Goal: Transaction & Acquisition: Purchase product/service

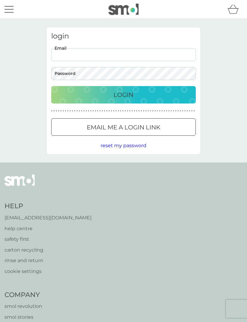
type input "[EMAIL_ADDRESS][DOMAIN_NAME]"
click at [123, 94] on button "Login" at bounding box center [123, 94] width 144 height 17
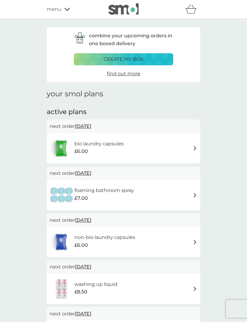
click at [196, 193] on img at bounding box center [195, 195] width 5 height 5
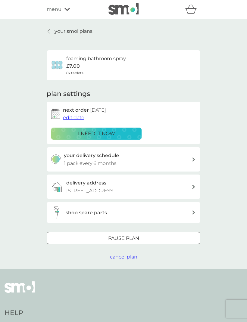
click at [195, 215] on div at bounding box center [193, 212] width 5 height 4
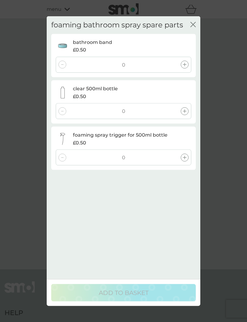
click at [185, 63] on icon at bounding box center [185, 65] width 4 height 4
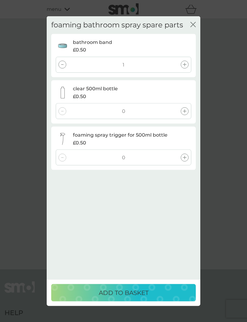
click at [187, 107] on div at bounding box center [185, 111] width 8 height 8
click at [186, 156] on icon at bounding box center [185, 158] width 4 height 4
click at [122, 298] on p "ADD TO BASKET" at bounding box center [124, 293] width 50 height 10
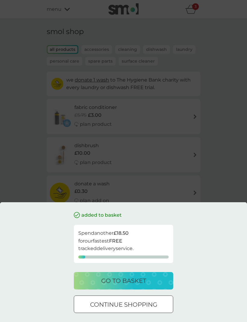
click at [229, 165] on div "added to basket Spend another £18.50 for our fastest FREE tracked delivery serv…" at bounding box center [123, 161] width 247 height 322
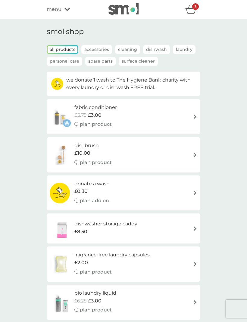
click at [194, 10] on icon "basket" at bounding box center [190, 9] width 11 height 9
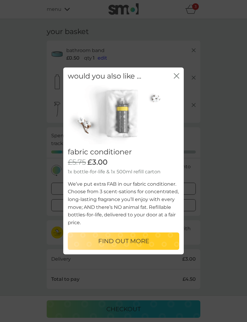
click at [176, 76] on icon "close" at bounding box center [176, 75] width 5 height 5
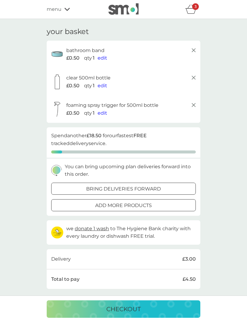
click at [135, 185] on p "bring deliveries forward" at bounding box center [123, 189] width 75 height 8
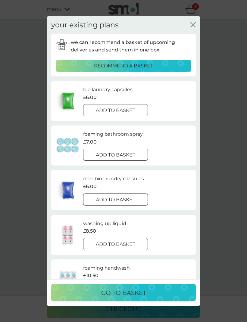
click at [110, 152] on div at bounding box center [115, 155] width 22 height 6
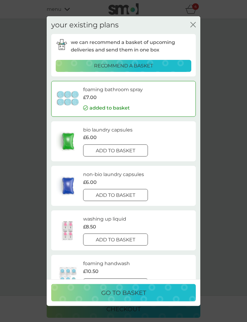
click at [122, 298] on p "go to basket" at bounding box center [123, 293] width 45 height 10
